Goal: Navigation & Orientation: Find specific page/section

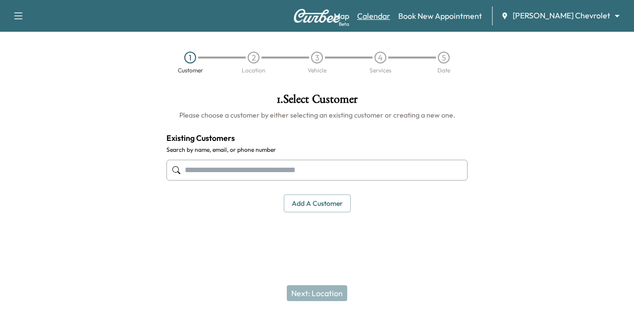
click at [390, 16] on link "Calendar" at bounding box center [373, 16] width 33 height 12
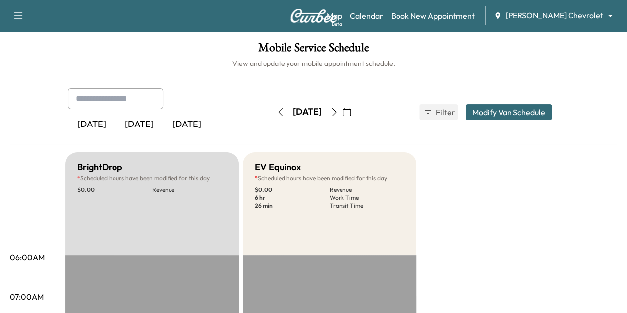
click at [338, 110] on icon "button" at bounding box center [334, 112] width 8 height 8
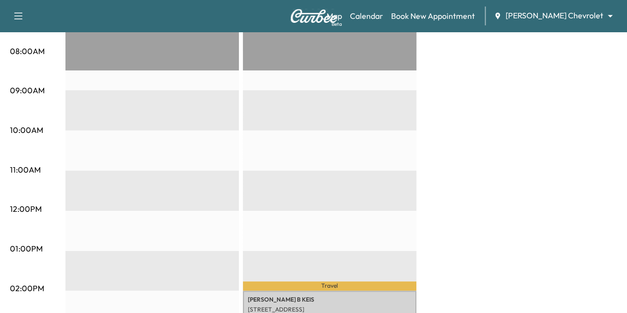
scroll to position [407, 0]
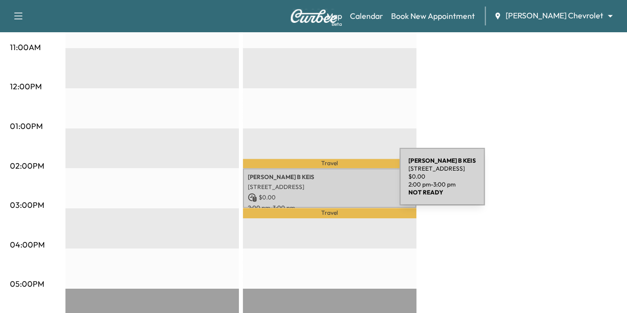
click at [325, 183] on p "[STREET_ADDRESS]" at bounding box center [329, 187] width 163 height 8
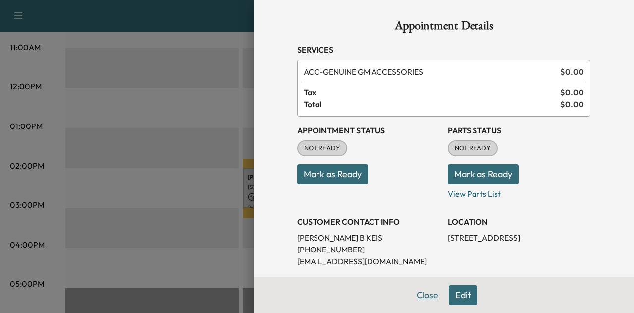
click at [419, 294] on button "Close" at bounding box center [427, 295] width 35 height 20
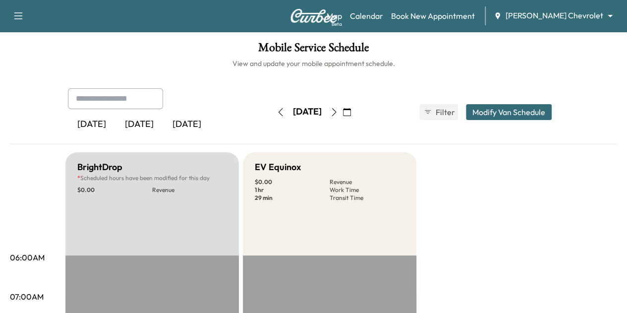
scroll to position [6, 0]
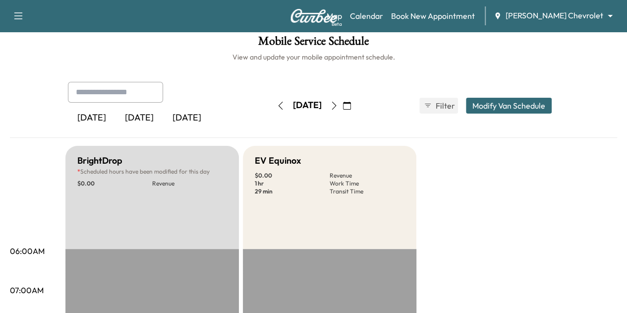
click at [338, 102] on icon "button" at bounding box center [334, 106] width 8 height 8
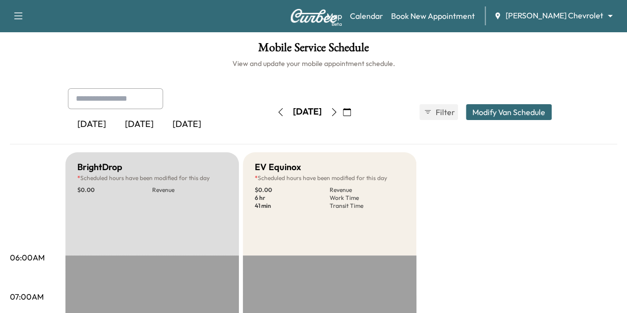
click at [338, 111] on icon "button" at bounding box center [334, 112] width 8 height 8
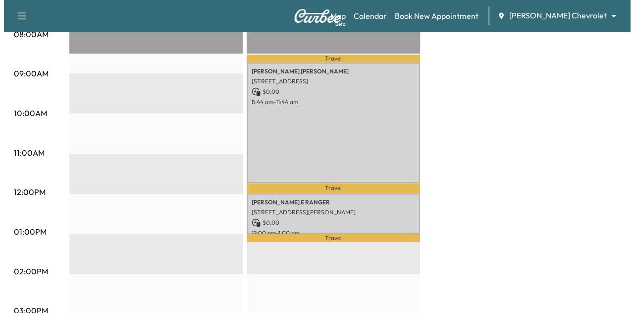
scroll to position [302, 0]
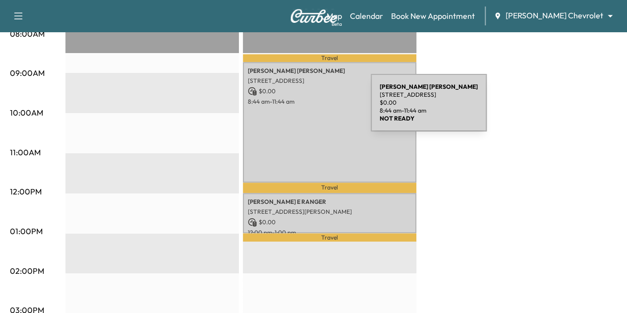
click at [296, 108] on div "[PERSON_NAME] [STREET_ADDRESS] $ 0.00 8:44 am - 11:44 am" at bounding box center [329, 122] width 173 height 120
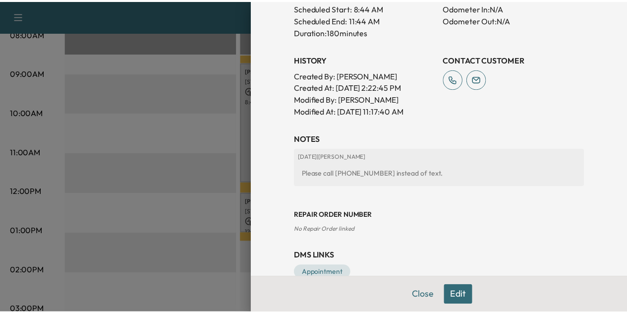
scroll to position [342, 0]
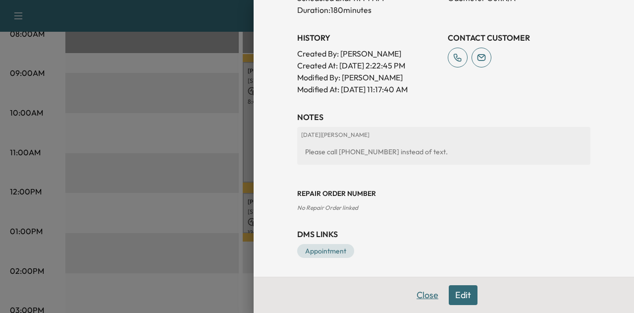
click at [424, 289] on button "Close" at bounding box center [427, 295] width 35 height 20
